Goal: Download file/media

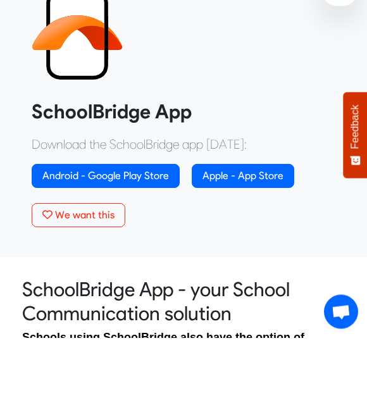
click at [260, 232] on link "Apple - App Store" at bounding box center [243, 244] width 102 height 24
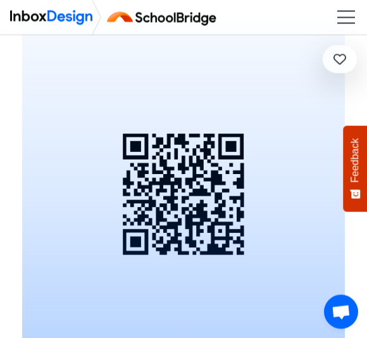
scroll to position [8031, 0]
click at [195, 206] on div "Scan to Download Scan this QR Code with your phone camera to download the FREE …" at bounding box center [183, 194] width 323 height 468
click at [239, 227] on div "Scan this QR Code with your phone camera to download the FREE SchoolBridge app" at bounding box center [183, 194] width 323 height 468
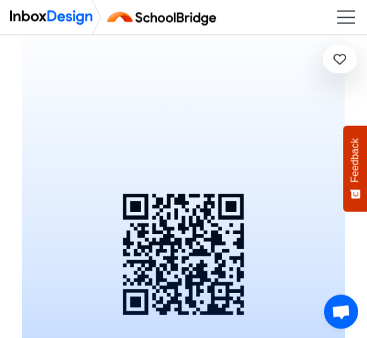
scroll to position [7971, 0]
click at [221, 228] on div "Scan this QR Code with your phone camera to download the FREE SchoolBridge app" at bounding box center [183, 254] width 323 height 468
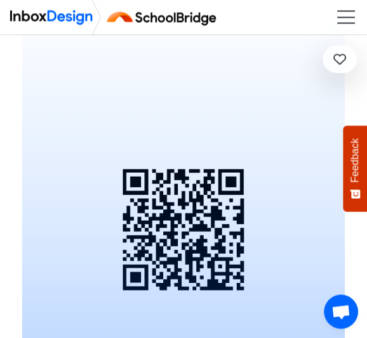
scroll to position [7997, 0]
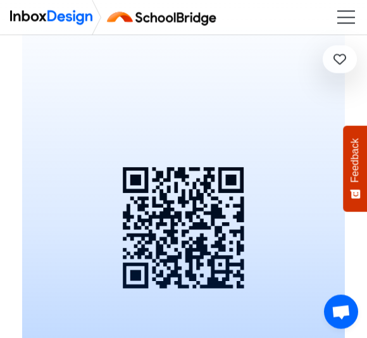
click at [191, 189] on div "Scan this QR Code with your phone camera to download the FREE SchoolBridge app" at bounding box center [183, 228] width 323 height 468
click at [209, 206] on div "Scan this QR Code with your phone camera to download the FREE SchoolBridge app" at bounding box center [183, 228] width 323 height 468
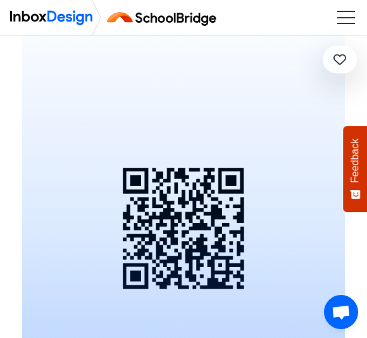
scroll to position [7996, 0]
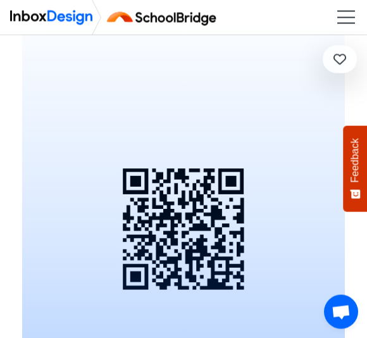
click at [192, 222] on div "Scan this QR Code with your phone camera to download the FREE SchoolBridge app" at bounding box center [183, 230] width 323 height 468
click at [345, 21] on ul at bounding box center [346, 17] width 18 height 13
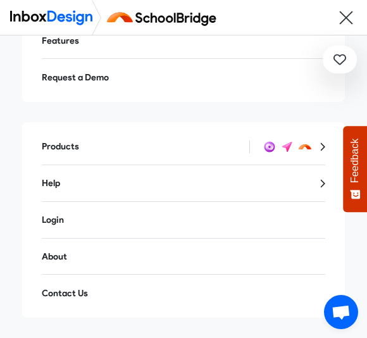
scroll to position [76, 0]
click at [345, 19] on ul at bounding box center [346, 17] width 18 height 13
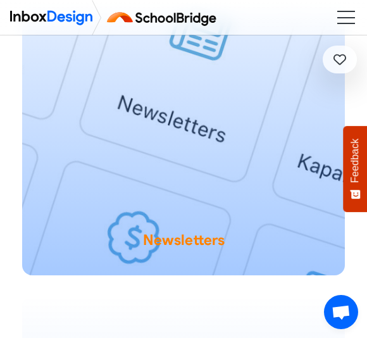
scroll to position [7695, 0]
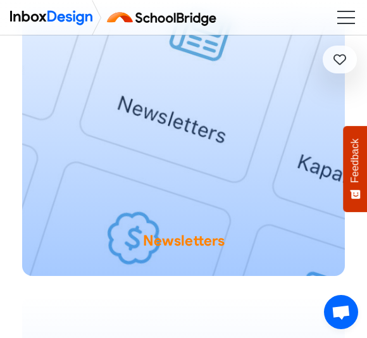
click at [352, 20] on ul at bounding box center [346, 17] width 18 height 13
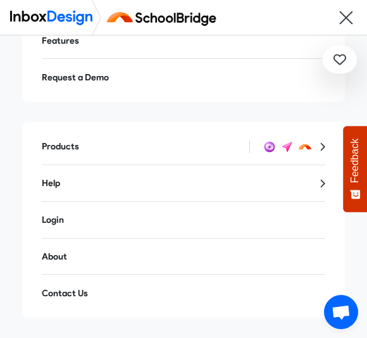
click at [349, 19] on ul at bounding box center [346, 17] width 18 height 13
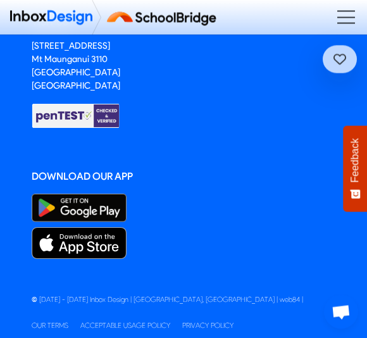
scroll to position [9529, 0]
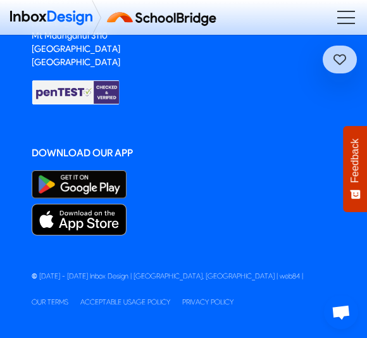
click at [99, 219] on img at bounding box center [79, 220] width 95 height 32
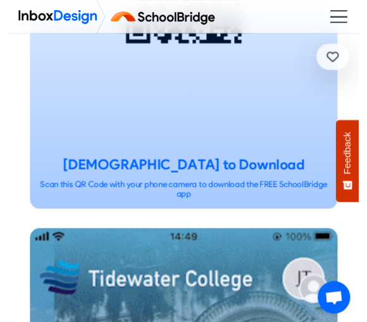
scroll to position [8241, 0]
